Goal: Navigation & Orientation: Find specific page/section

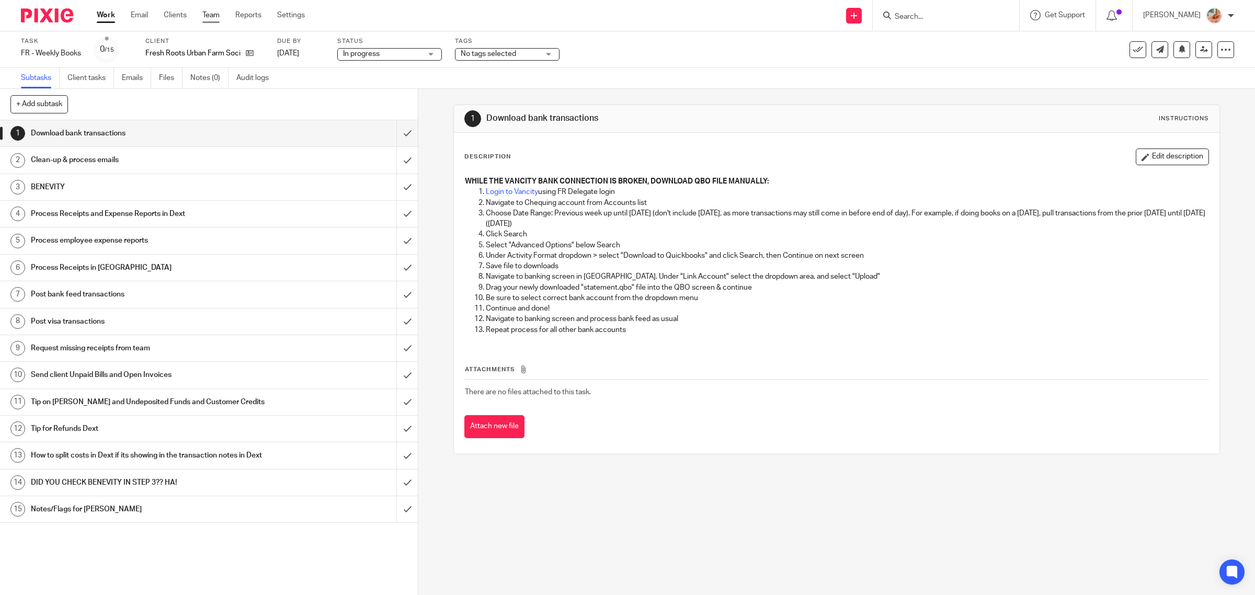
click at [209, 16] on link "Team" at bounding box center [210, 15] width 17 height 10
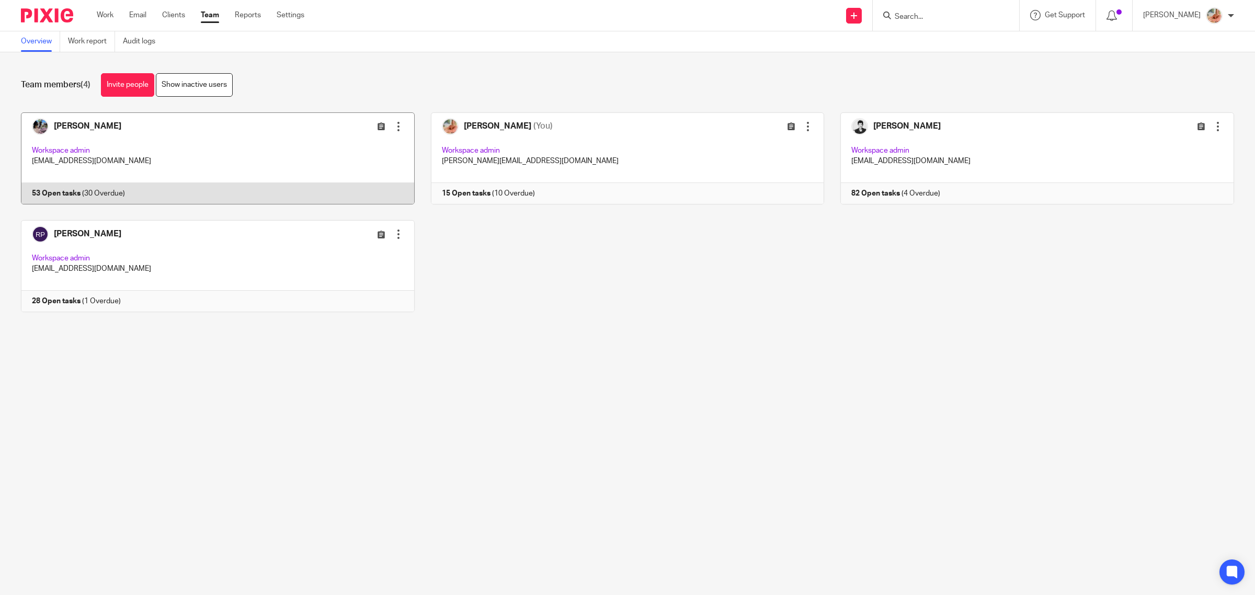
click at [144, 189] on link at bounding box center [210, 158] width 410 height 92
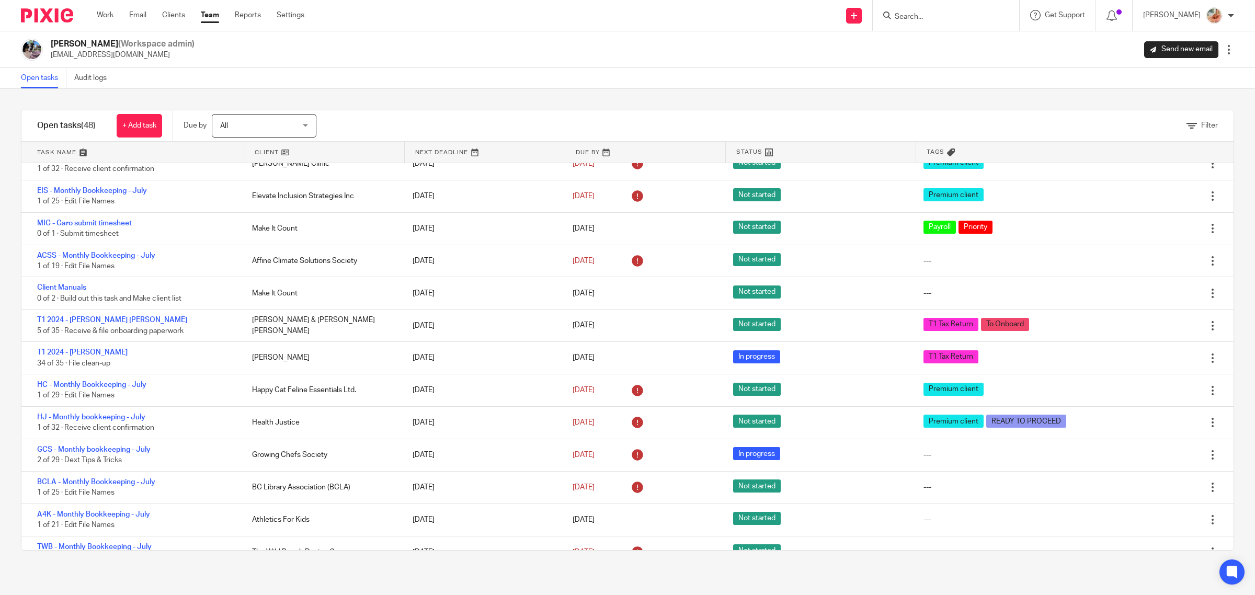
scroll to position [457, 0]
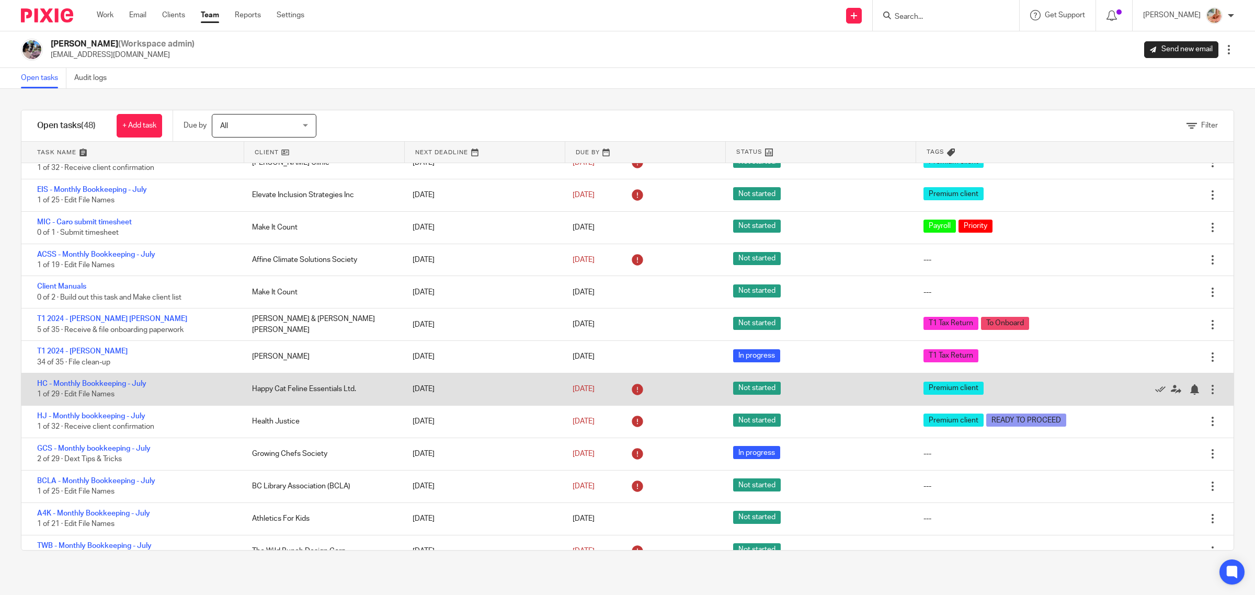
click at [114, 373] on div "HC - Monthly Bookkeeping - July 1 of 29 · Edit File Names" at bounding box center [131, 389] width 220 height 32
click at [117, 380] on link "HC - Monthly Bookkeeping - July" at bounding box center [91, 383] width 109 height 7
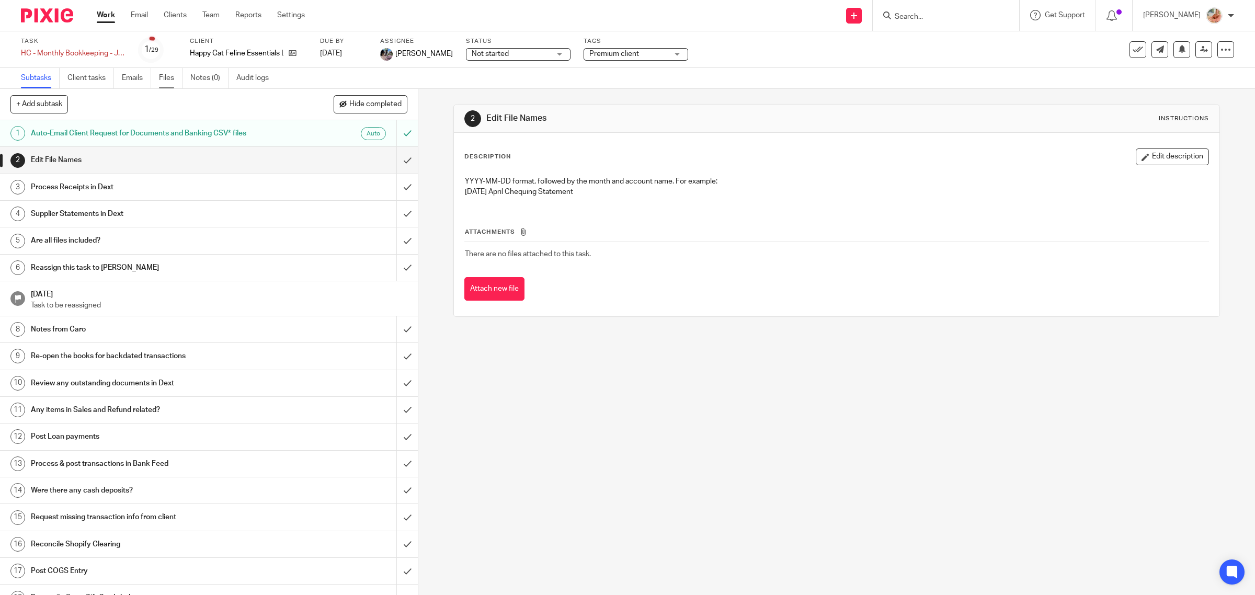
click at [166, 79] on link "Files" at bounding box center [171, 78] width 24 height 20
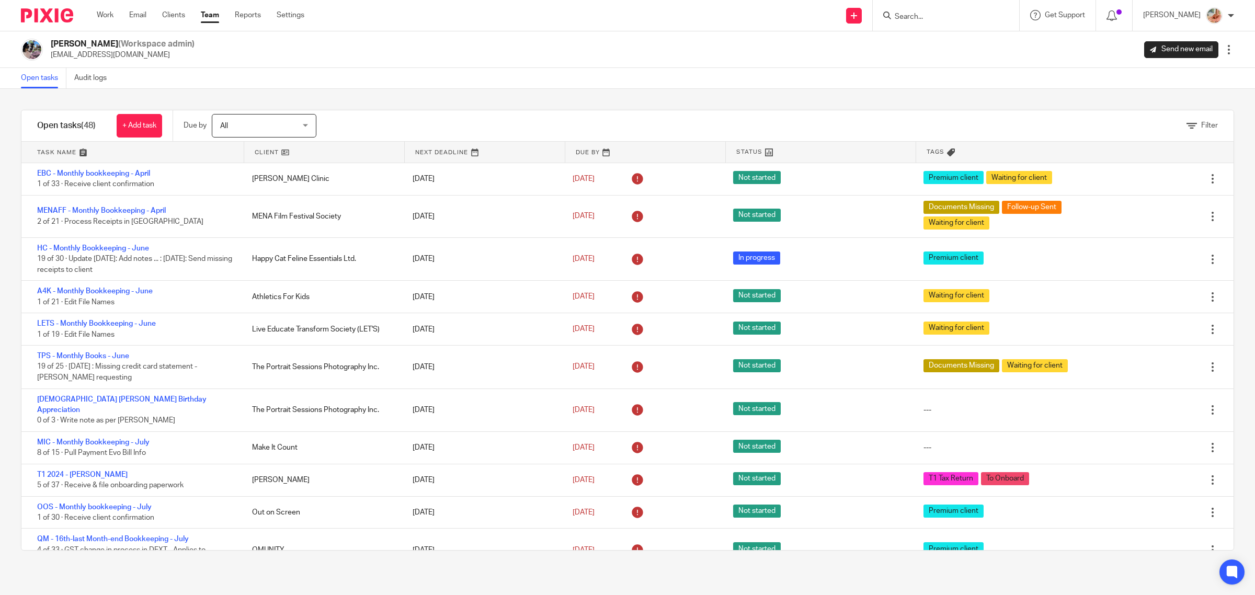
click at [502, 91] on div "Filter tasks Only show tasks matching all of these conditions 1 Client name Is …" at bounding box center [627, 342] width 1255 height 506
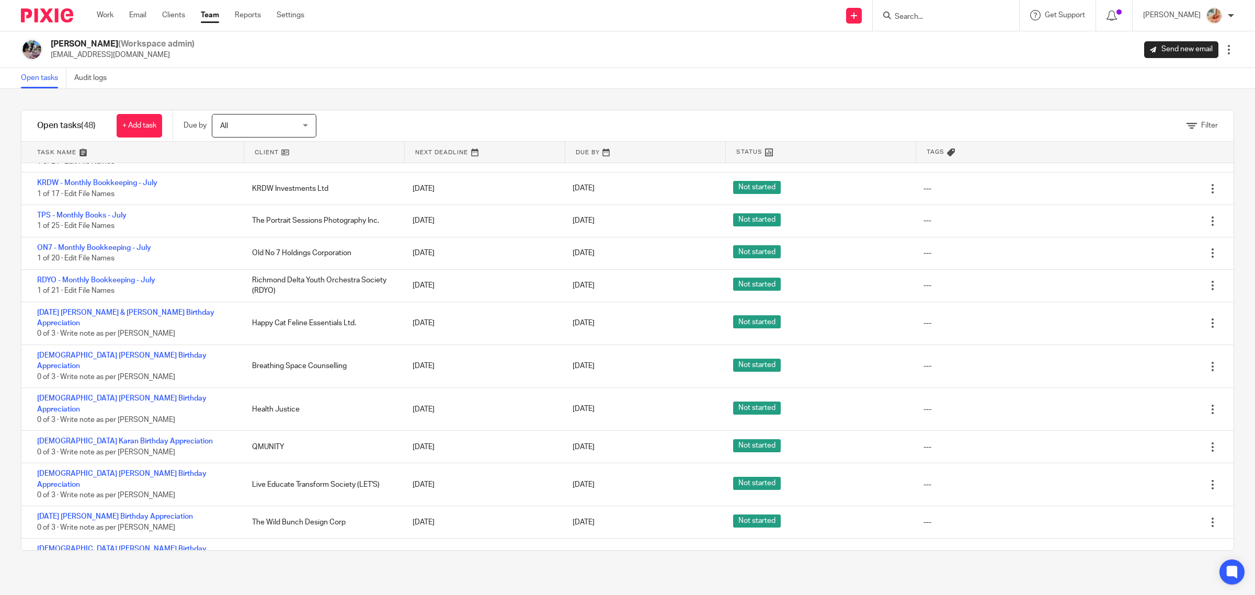
scroll to position [511, 0]
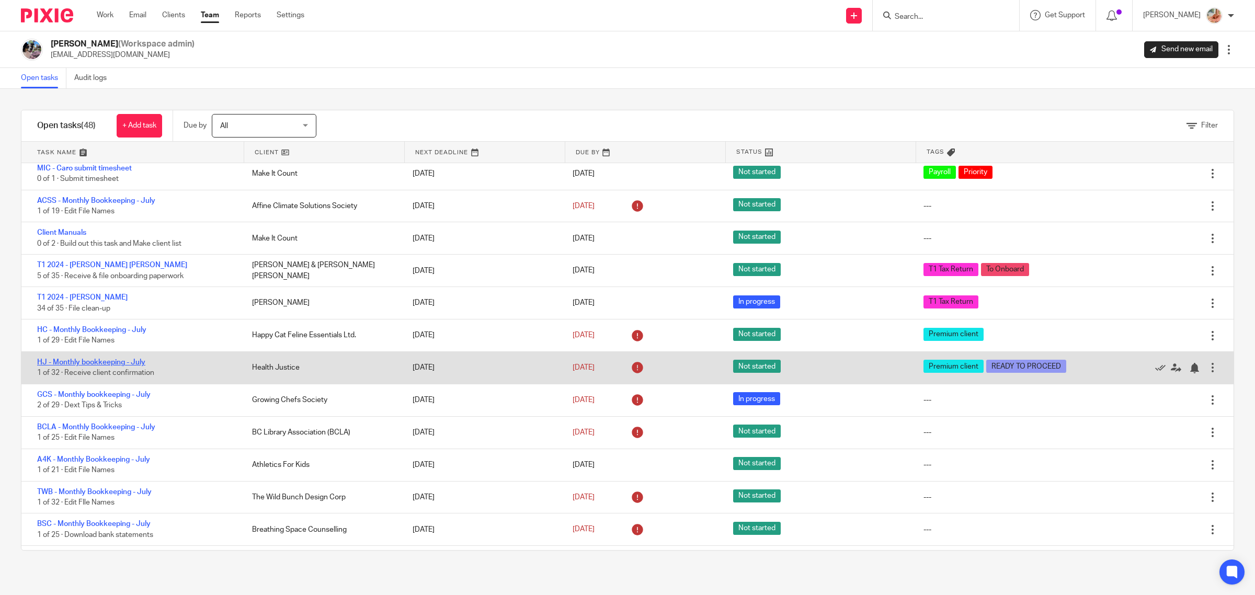
click at [135, 359] on link "HJ - Monthly bookkeeping - July" at bounding box center [91, 362] width 108 height 7
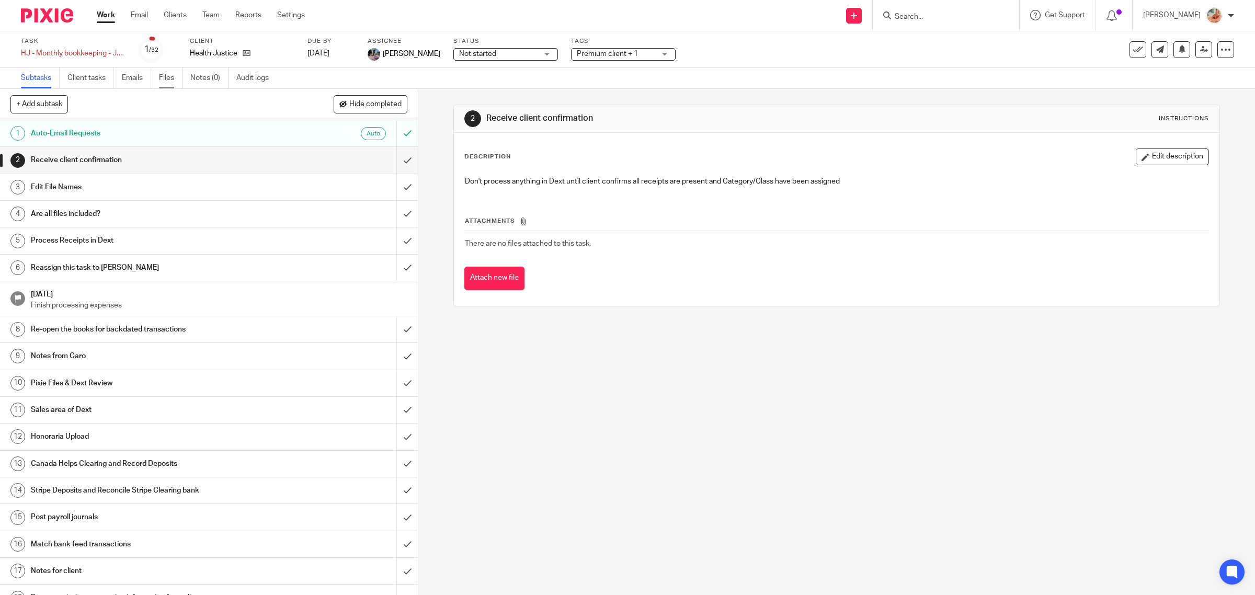
click at [176, 77] on link "Files" at bounding box center [171, 78] width 24 height 20
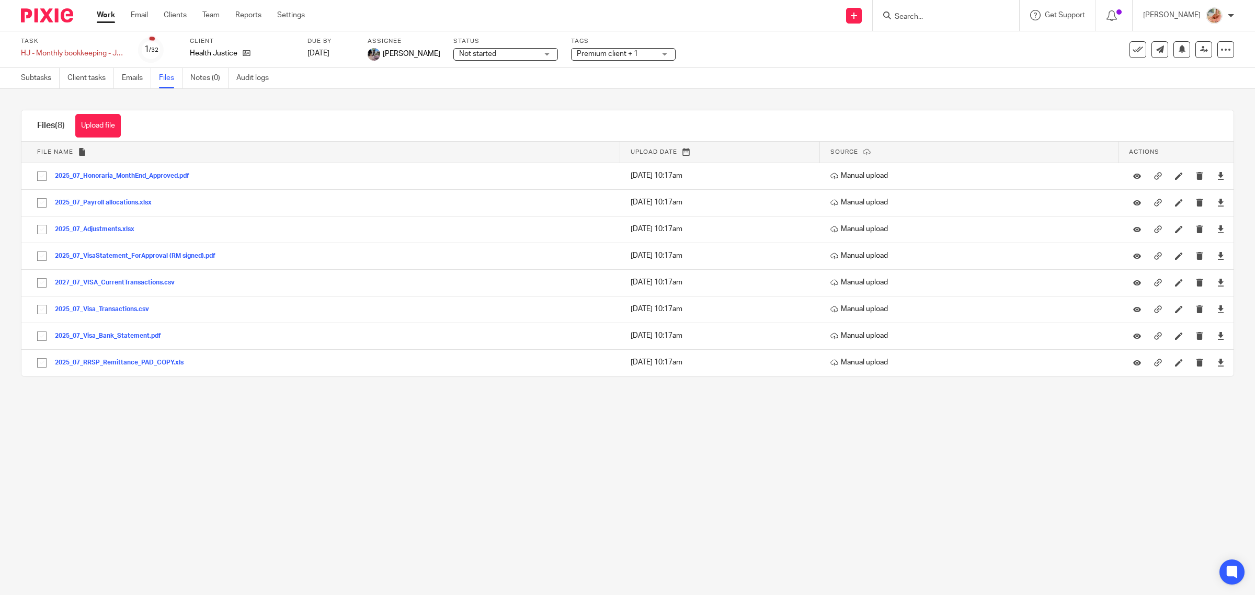
click at [100, 16] on link "Work" at bounding box center [106, 15] width 18 height 10
